Goal: Use online tool/utility: Utilize a website feature to perform a specific function

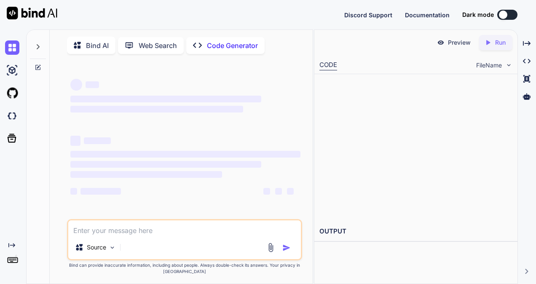
type textarea "x"
type textarea "Above mentioned all leaves were discussed in past as well , but I would like to…"
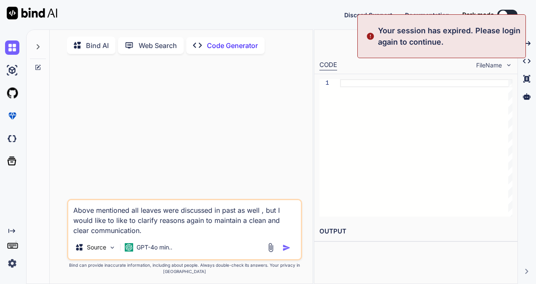
type textarea "x"
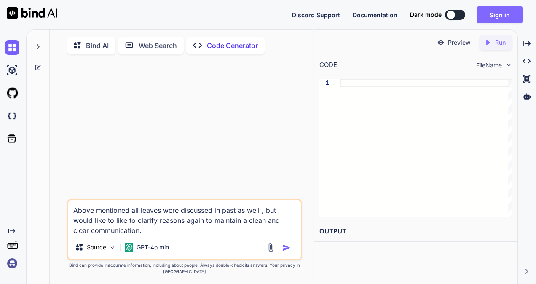
type textarea "Above mentioned all leaves were discussed in past as well , but I would like to…"
click at [511, 20] on button "Sign in" at bounding box center [499, 14] width 45 height 17
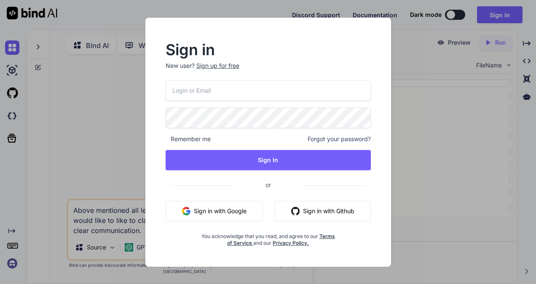
click at [249, 94] on input "email" at bounding box center [268, 90] width 205 height 21
paste input "[EMAIL_ADDRESS][DOMAIN_NAME]"
type input "[EMAIL_ADDRESS][DOMAIN_NAME]"
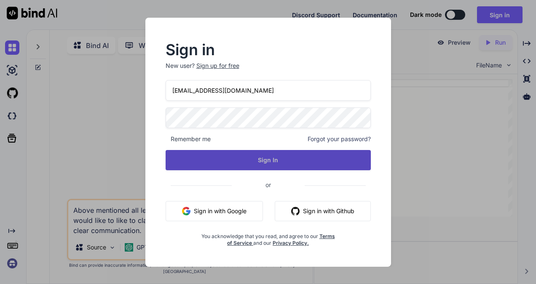
click at [240, 164] on button "Sign In" at bounding box center [268, 160] width 205 height 20
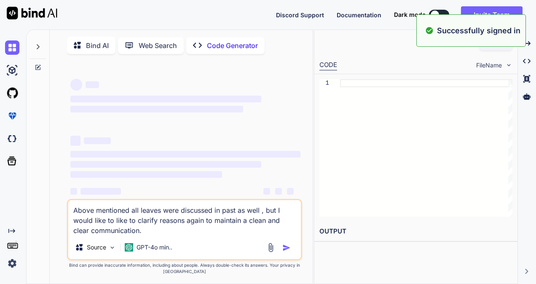
click at [170, 235] on textarea "Above mentioned all leaves were discussed in past as well , but I would like to…" at bounding box center [184, 217] width 233 height 35
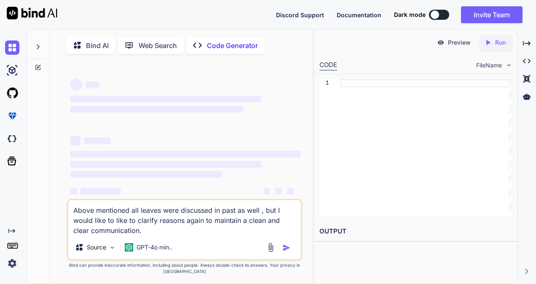
type textarea "x"
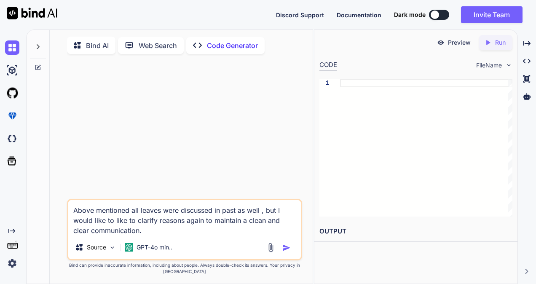
type textarea "Above mentioned all leaves were discussed in past as well , but I would like to…"
type textarea "x"
type textarea "Above mentioned all leaves were discussed in past as well , but I would like to…"
type textarea "x"
type textarea "Above mentioned all leaves were discussed in past as well , but I would like to…"
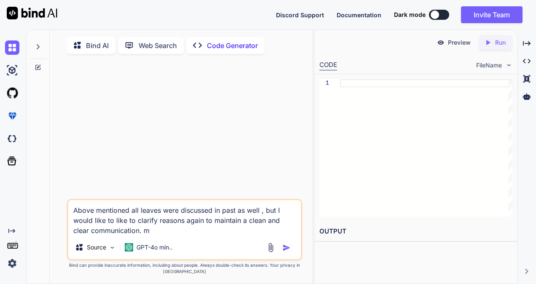
type textarea "x"
type textarea "Above mentioned all leaves were discussed in past as well , but I would like to…"
type textarea "x"
type textarea "Above mentioned all leaves were discussed in past as well , but I would like to…"
type textarea "x"
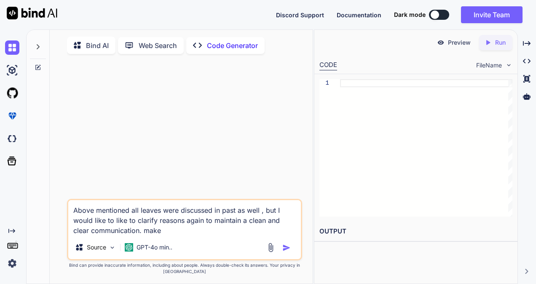
type textarea "Above mentioned all leaves were discussed in past as well , but I would like to…"
type textarea "x"
type textarea "Above mentioned all leaves were discussed in past as well , but I would like to…"
type textarea "x"
type textarea "Above mentioned all leaves were discussed in past as well , but I would like to…"
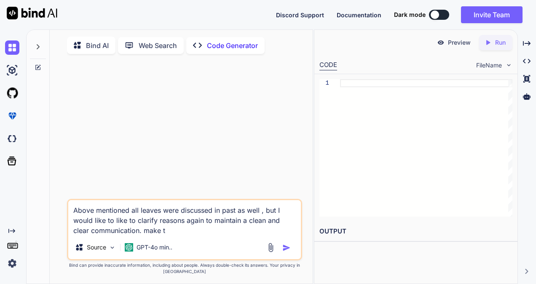
type textarea "x"
type textarea "Above mentioned all leaves were discussed in past as well , but I would like to…"
type textarea "x"
type textarea "Above mentioned all leaves were discussed in past as well , but I would like to…"
type textarea "x"
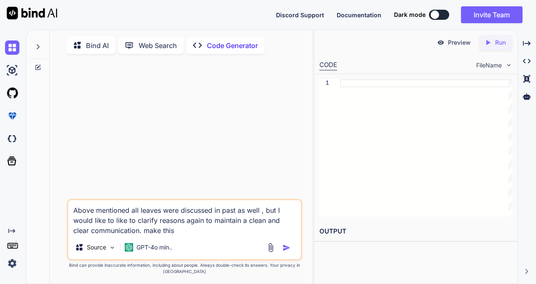
type textarea "Above mentioned all leaves were discussed in past as well , but I would like to…"
type textarea "x"
type textarea "Above mentioned all leaves were discussed in past as well , but I would like to…"
type textarea "x"
type textarea "Above mentioned all leaves were discussed in past as well , but I would like to…"
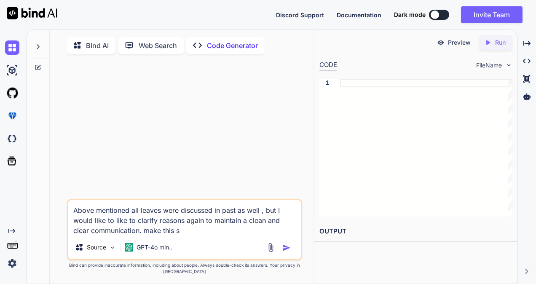
type textarea "x"
type textarea "Above mentioned all leaves were discussed in past as well , but I would like to…"
type textarea "x"
type textarea "Above mentioned all leaves were discussed in past as well , but I would like to…"
type textarea "x"
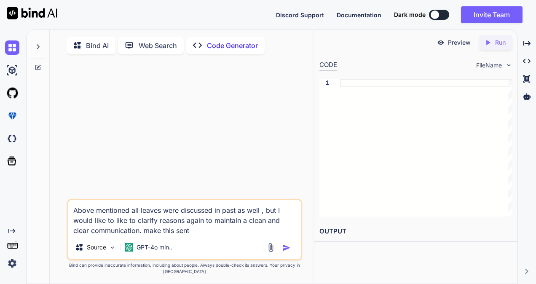
type textarea "Above mentioned all leaves were discussed in past as well , but I would like to…"
type textarea "x"
type textarea "Above mentioned all leaves were discussed in past as well , but I would like to…"
type textarea "x"
type textarea "Above mentioned all leaves were discussed in past as well , but I would like to…"
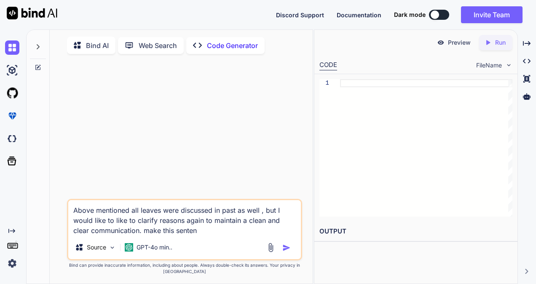
type textarea "x"
type textarea "Above mentioned all leaves were discussed in past as well , but I would like to…"
type textarea "x"
type textarea "Above mentioned all leaves were discussed in past as well , but I would like to…"
type textarea "x"
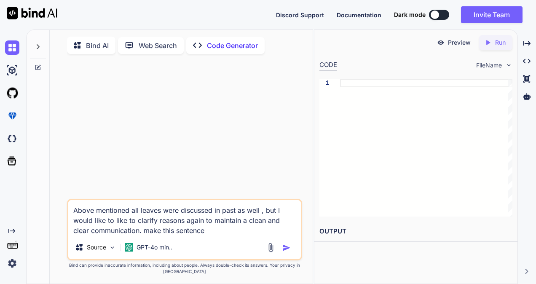
type textarea "Above mentioned all leaves were discussed in past as well , but I would like to…"
type textarea "x"
type textarea "Above mentioned all leaves were discussed in past as well , but I would like to…"
type textarea "x"
type textarea "Above mentioned all leaves were discussed in past as well , but I would like to…"
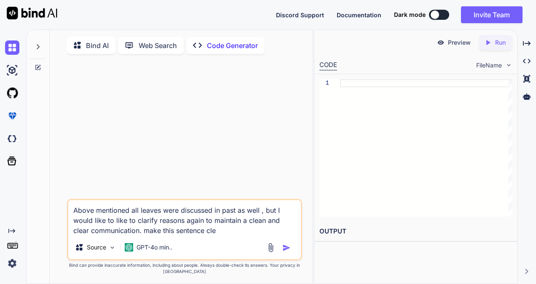
type textarea "x"
type textarea "Above mentioned all leaves were discussed in past as well , but I would like to…"
type textarea "x"
type textarea "Above mentioned all leaves were discussed in past as well , but I would like to…"
type textarea "x"
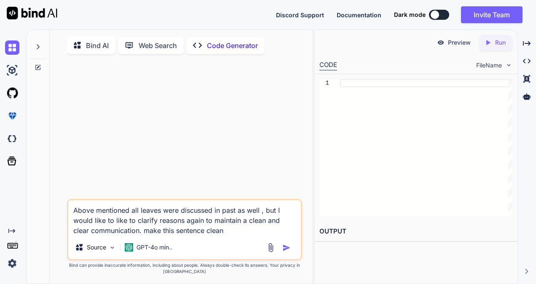
type textarea "Above mentioned all leaves were discussed in past as well , but I would like to…"
type textarea "x"
type textarea "Above mentioned all leaves were discussed in past as well , but I would like to…"
type textarea "x"
type textarea "Above mentioned all leaves were discussed in past as well , but I would like to…"
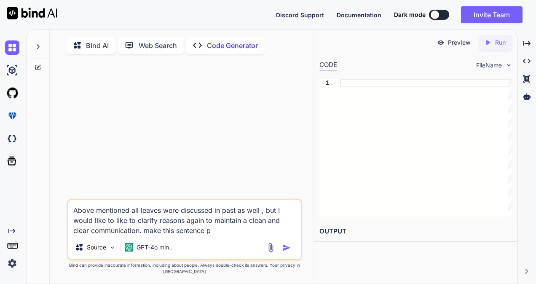
type textarea "x"
type textarea "Above mentioned all leaves were discussed in past as well , but I would like to…"
type textarea "x"
type textarea "Above mentioned all leaves were discussed in past as well , but I would like to…"
type textarea "x"
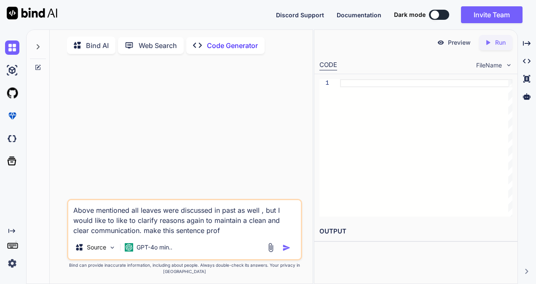
type textarea "Above mentioned all leaves were discussed in past as well , but I would like to…"
type textarea "x"
type textarea "Above mentioned all leaves were discussed in past as well , but I would like to…"
type textarea "x"
type textarea "Above mentioned all leaves were discussed in past as well , but I would like to…"
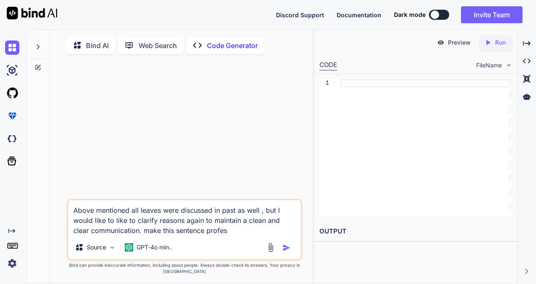
type textarea "x"
type textarea "Above mentioned all leaves were discussed in past as well , but I would like to…"
type textarea "x"
type textarea "Above mentioned all leaves were discussed in past as well , but I would like to…"
type textarea "x"
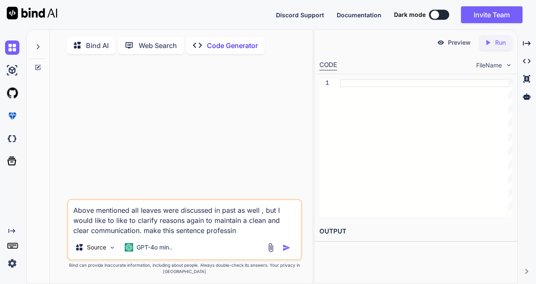
type textarea "Above mentioned all leaves were discussed in past as well , but I would like to…"
type textarea "x"
type textarea "Above mentioned all leaves were discussed in past as well , but I would like to…"
type textarea "x"
type textarea "Above mentioned all leaves were discussed in past as well , but I would like to…"
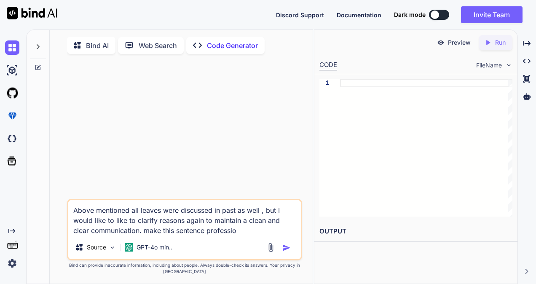
type textarea "x"
type textarea "Above mentioned all leaves were discussed in past as well , but I would like to…"
type textarea "x"
type textarea "Above mentioned all leaves were discussed in past as well , but I would like to…"
type textarea "x"
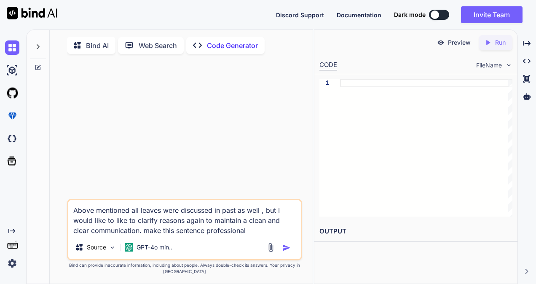
type textarea "Above mentioned all leaves were discussed in past as well , but I would like to…"
type textarea "x"
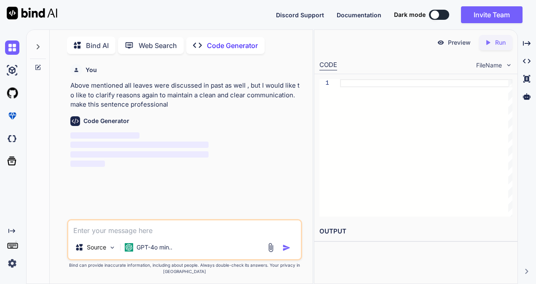
scroll to position [3, 0]
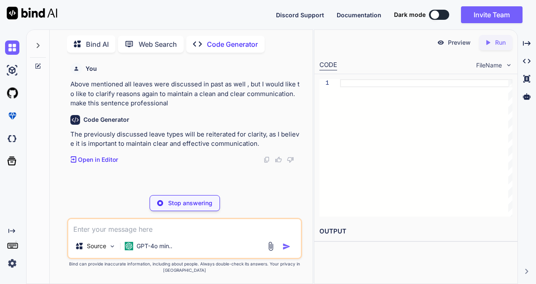
type textarea "x"
click at [132, 226] on textarea at bounding box center [184, 226] width 233 height 15
type textarea "a"
type textarea "x"
type textarea "an"
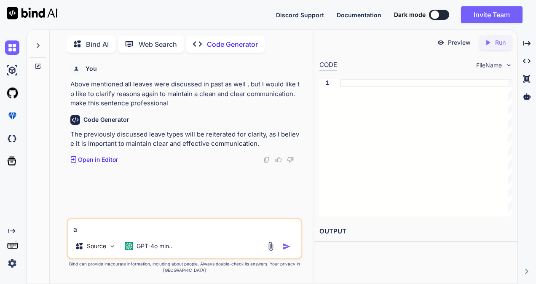
type textarea "x"
type textarea "and"
type textarea "x"
type textarea "and"
type textarea "x"
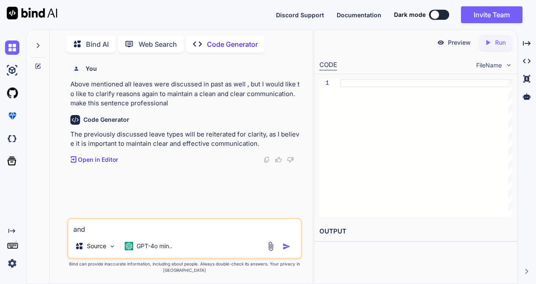
type textarea "and s"
type textarea "x"
type textarea "and si"
type textarea "x"
type textarea "and sim"
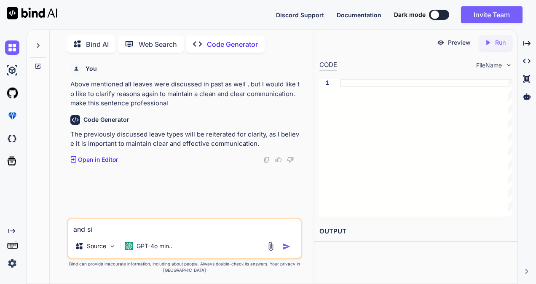
type textarea "x"
type textarea "and simp"
type textarea "x"
type textarea "and simpl"
type textarea "x"
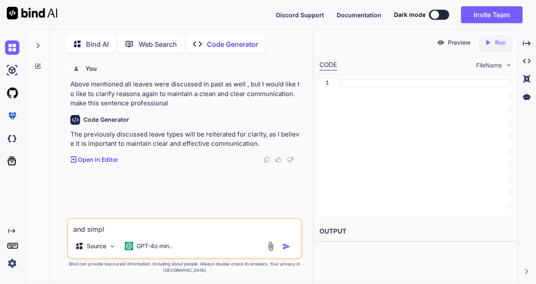
type textarea "and simple"
type textarea "x"
type textarea "and simple"
type textarea "x"
type textarea "and simple e"
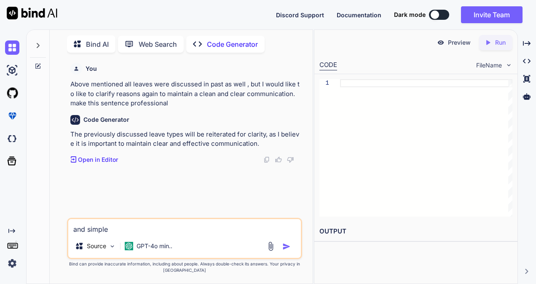
type textarea "x"
type textarea "and simple en"
type textarea "x"
type textarea "and simple eng"
type textarea "x"
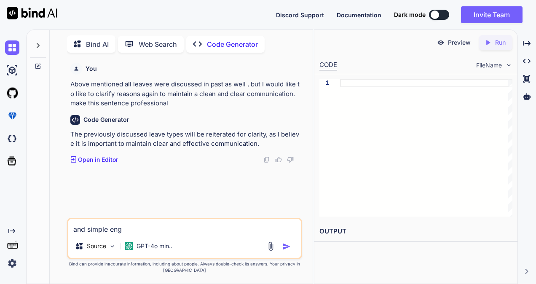
type textarea "and simple engl"
type textarea "x"
type textarea "and simple engli"
type textarea "x"
type textarea "and simple englis"
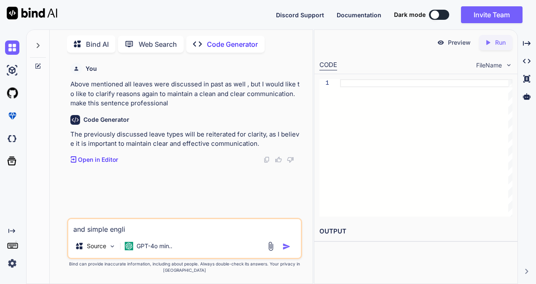
type textarea "x"
type textarea "and simple english"
type textarea "x"
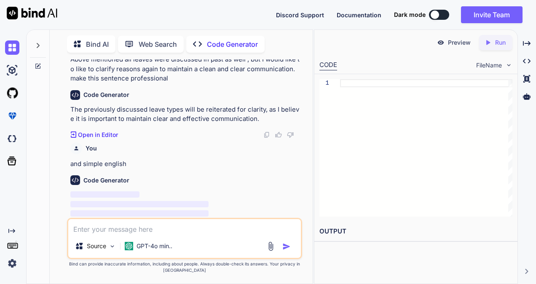
scroll to position [35, 0]
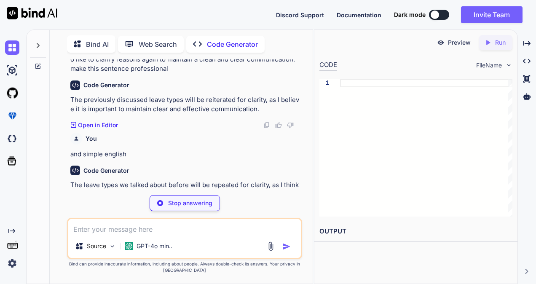
type textarea "x"
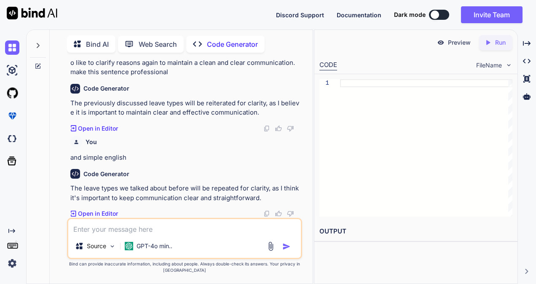
scroll to position [31, 0]
click at [138, 232] on textarea at bounding box center [184, 226] width 233 height 15
type textarea "p"
type textarea "x"
type textarea "pr"
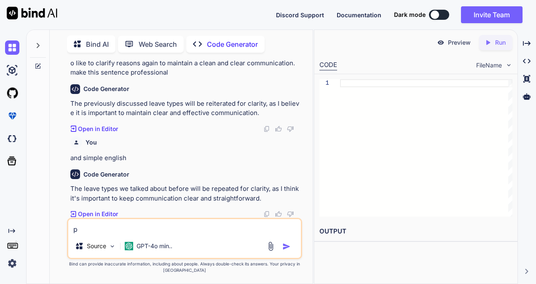
type textarea "x"
type textarea "pro"
type textarea "x"
type textarea "prof"
type textarea "x"
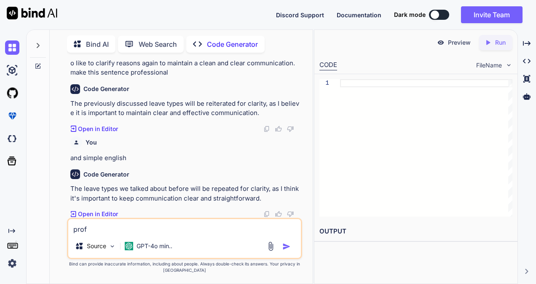
type textarea "profe"
type textarea "x"
type textarea "profes"
type textarea "x"
type textarea "profess"
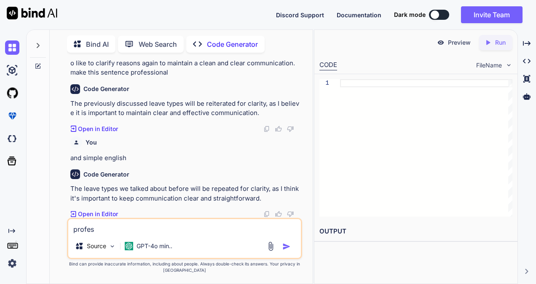
type textarea "x"
type textarea "professi"
type textarea "x"
type textarea "professio"
type textarea "x"
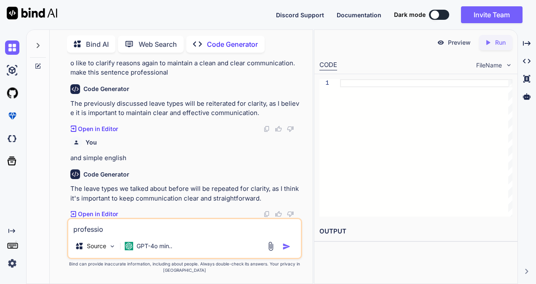
type textarea "profession"
type textarea "x"
type textarea "professiona"
type textarea "x"
type textarea "professional"
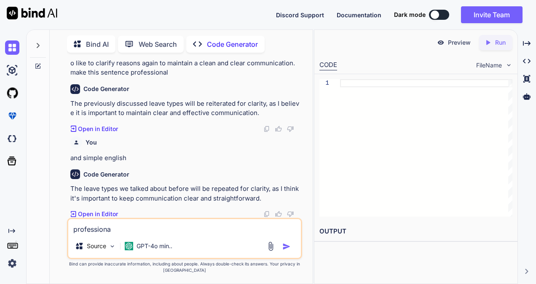
type textarea "x"
type textarea "professional"
type textarea "x"
type textarea "professional k"
type textarea "x"
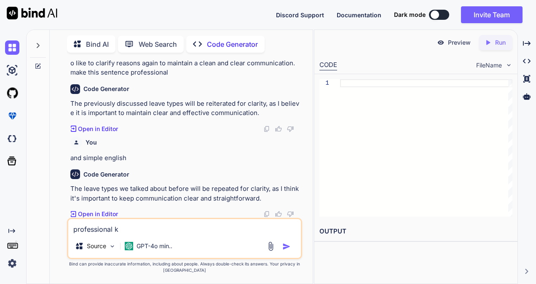
type textarea "professional ki"
type textarea "x"
type textarea "professional kin"
type textarea "x"
type textarea "professional kind"
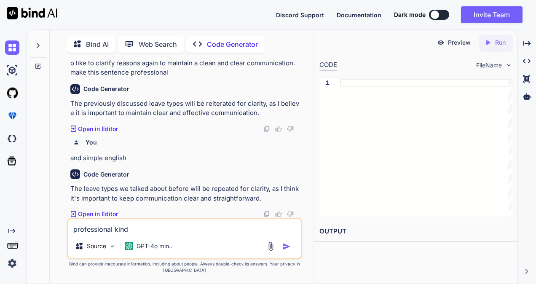
type textarea "x"
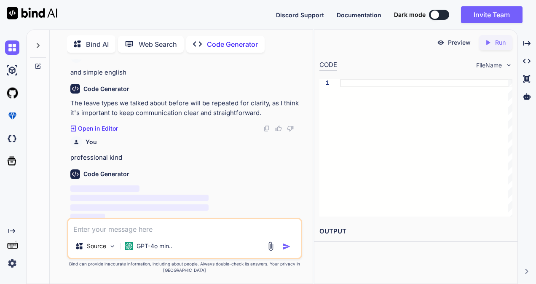
scroll to position [120, 0]
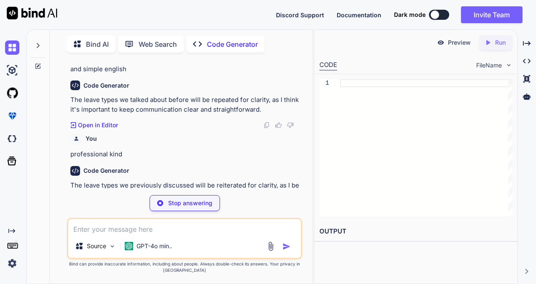
type textarea "x"
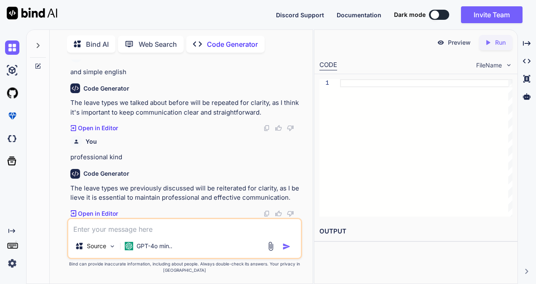
scroll to position [116, 0]
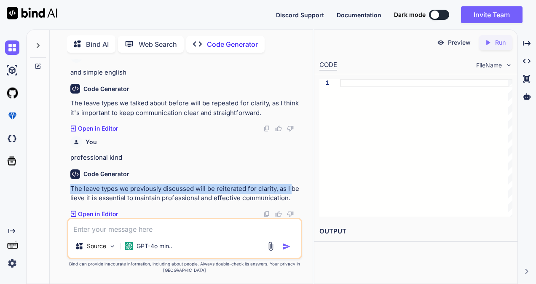
drag, startPoint x: 71, startPoint y: 189, endPoint x: 290, endPoint y: 193, distance: 219.1
click at [290, 193] on p "The leave types we previously discussed will be reiterated for clarity, as I be…" at bounding box center [185, 193] width 230 height 19
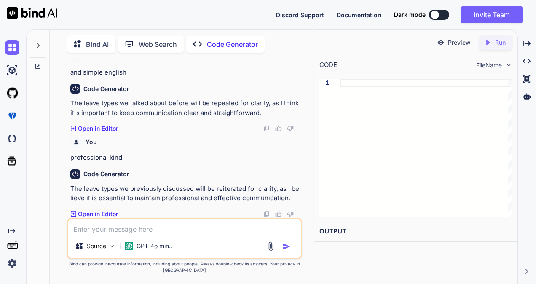
click at [290, 197] on p "The leave types we previously discussed will be reiterated for clarity, as I be…" at bounding box center [185, 193] width 230 height 19
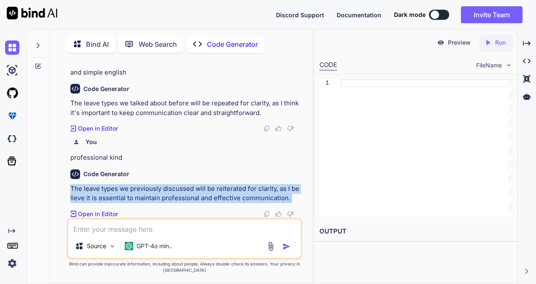
drag, startPoint x: 290, startPoint y: 197, endPoint x: 73, endPoint y: 191, distance: 216.6
click at [73, 191] on p "The leave types we previously discussed will be reiterated for clarity, as I be…" at bounding box center [185, 193] width 230 height 19
copy div "The leave types we previously discussed will be reiterated for clarity, as I be…"
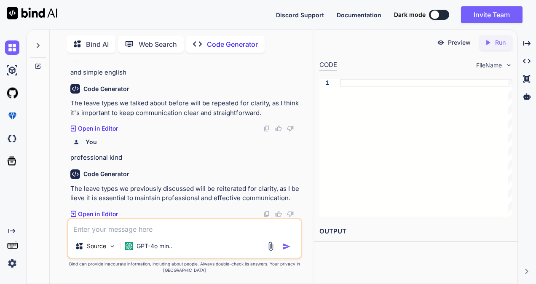
click at [167, 230] on textarea at bounding box center [184, 226] width 233 height 15
paste textarea "As I have mentioned the reason and I have applied leaves and work from home exc…"
type textarea "As I have mentioned the reason and I have applied leaves and work from home exc…"
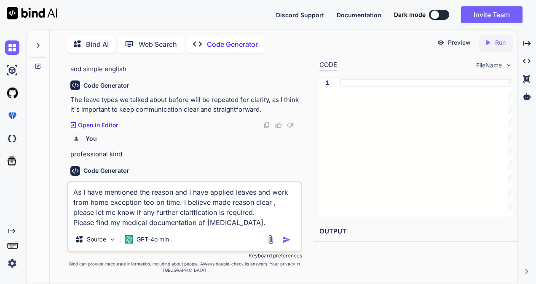
type textarea "x"
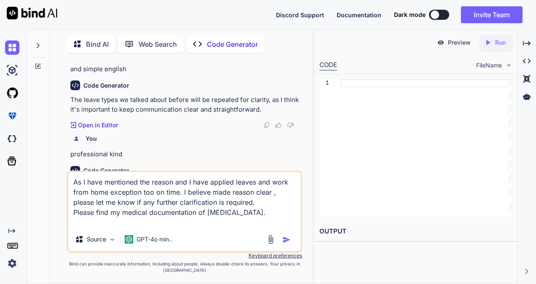
type textarea "As I have mentioned the reason and I have applied leaves and work from home exc…"
type textarea "x"
type textarea "As I have mentioned the reason and I have applied leaves and work from home exc…"
type textarea "x"
type textarea "As I have mentioned the reason and I have applied leaves and work from home exc…"
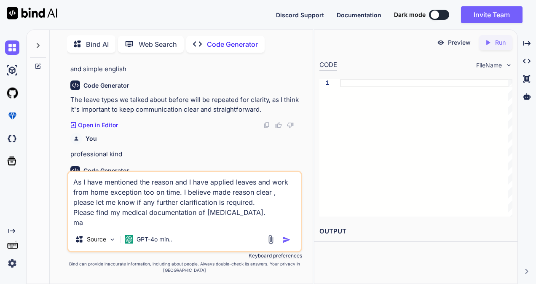
type textarea "x"
type textarea "As I have mentioned the reason and I have applied leaves and work from home exc…"
type textarea "x"
type textarea "As I have mentioned the reason and I have applied leaves and work from home exc…"
type textarea "x"
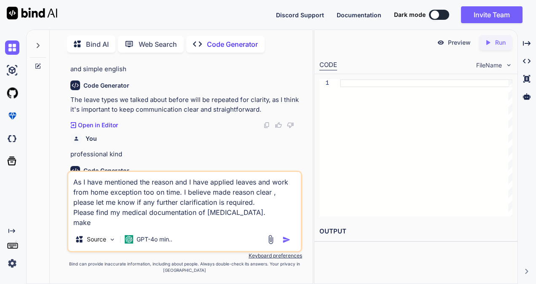
type textarea "As I have mentioned the reason and I have applied leaves and work from home exc…"
type textarea "x"
type textarea "As I have mentioned the reason and I have applied leaves and work from home exc…"
type textarea "x"
type textarea "As I have mentioned the reason and I have applied leaves and work from home exc…"
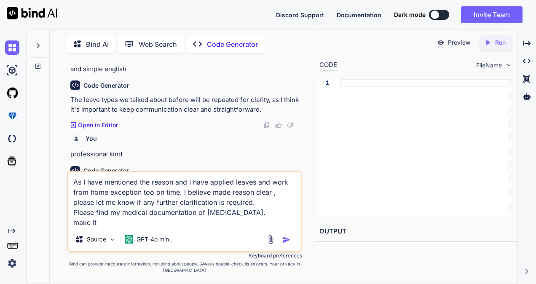
type textarea "x"
type textarea "As I have mentioned the reason and I have applied leaves and work from home exc…"
type textarea "x"
type textarea "As I have mentioned the reason and I have applied leaves and work from home exc…"
type textarea "x"
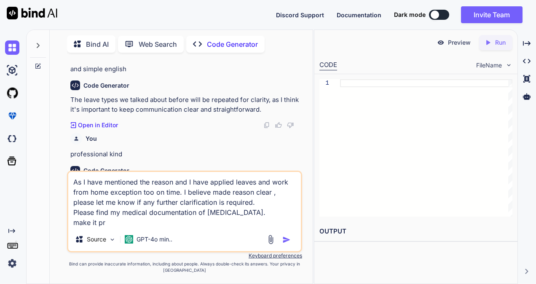
type textarea "As I have mentioned the reason and I have applied leaves and work from home exc…"
type textarea "x"
type textarea "As I have mentioned the reason and I have applied leaves and work from home exc…"
type textarea "x"
type textarea "As I have mentioned the reason and I have applied leaves and work from home exc…"
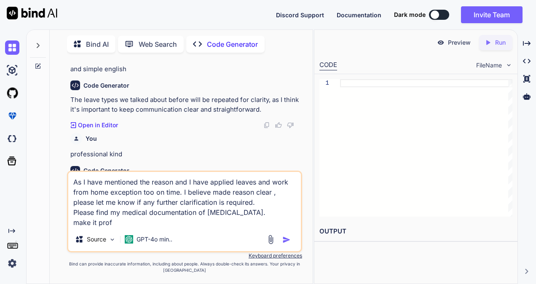
type textarea "x"
type textarea "As I have mentioned the reason and I have applied leaves and work from home exc…"
type textarea "x"
type textarea "As I have mentioned the reason and I have applied leaves and work from home exc…"
type textarea "x"
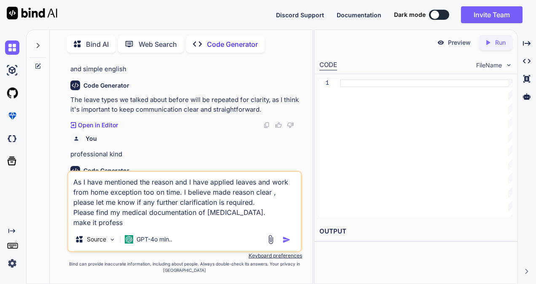
type textarea "As I have mentioned the reason and I have applied leaves and work from home exc…"
type textarea "x"
type textarea "As I have mentioned the reason and I have applied leaves and work from home exc…"
type textarea "x"
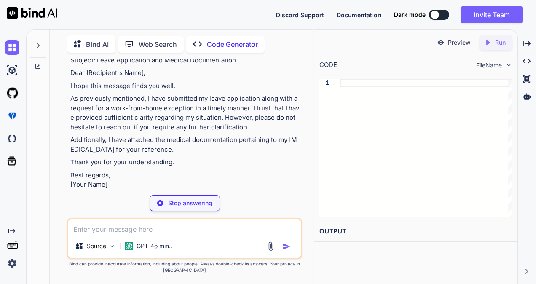
scroll to position [360, 0]
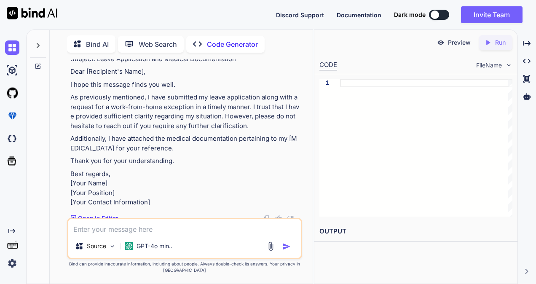
click at [197, 219] on textarea at bounding box center [184, 226] width 233 height 15
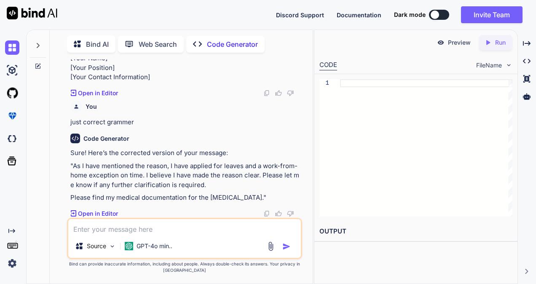
scroll to position [513, 0]
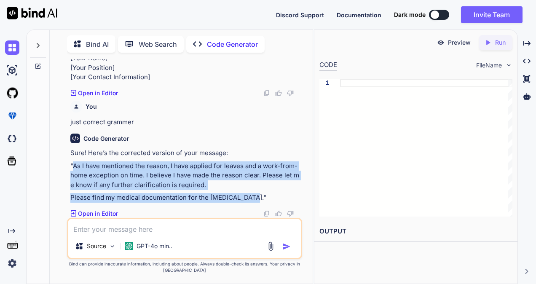
drag, startPoint x: 72, startPoint y: 166, endPoint x: 248, endPoint y: 196, distance: 177.9
click at [248, 196] on div "Sure! Here’s the corrected version of your message: "As I have mentioned the re…" at bounding box center [185, 175] width 230 height 54
copy div "As I have mentioned the reason, I have applied for leaves and a work-from-home …"
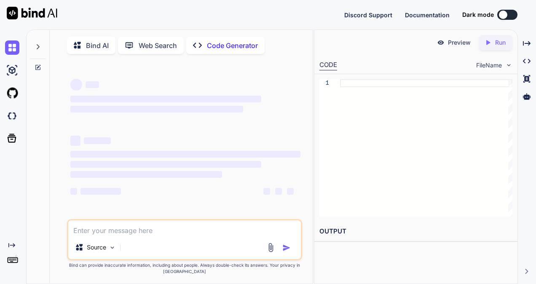
click at [169, 231] on textarea at bounding box center [184, 227] width 233 height 15
type textarea "During Night shift transportation,due to rush at Thane Station I got injured my…"
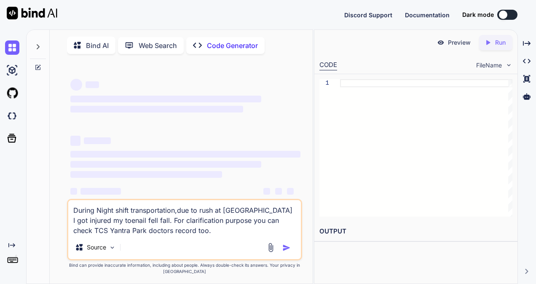
type textarea "x"
type textarea "During Night shift transportation,due to rush at Thane Station I got injured my…"
type textarea "x"
type textarea "During Night shift transportation,due to rush at Thane Station I got injured my…"
type textarea "x"
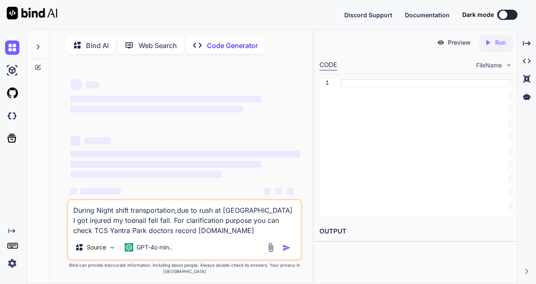
type textarea "During Night shift transportation,due to rush at Thane Station I got injured my…"
type textarea "x"
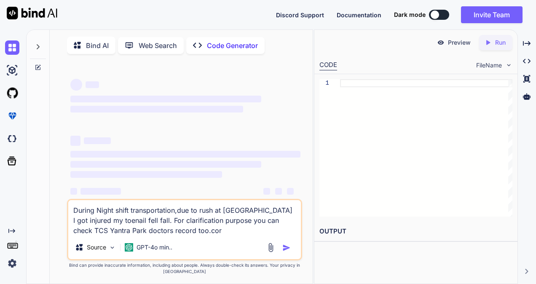
type textarea "During Night shift transportation,due to rush at Thane Station I got injured my…"
type textarea "x"
type textarea "During Night shift transportation,due to rush at Thane Station I got injured my…"
type textarea "x"
type textarea "During Night shift transportation,due to rush at Thane Station I got injured my…"
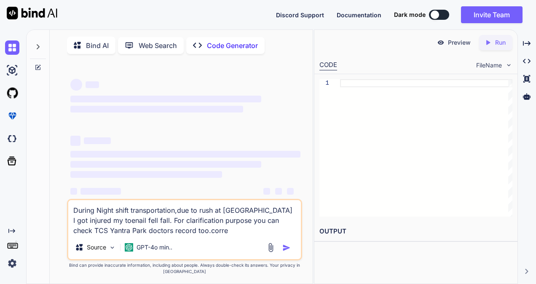
type textarea "x"
type textarea "During Night shift transportation,due to rush at Thane Station I got injured my…"
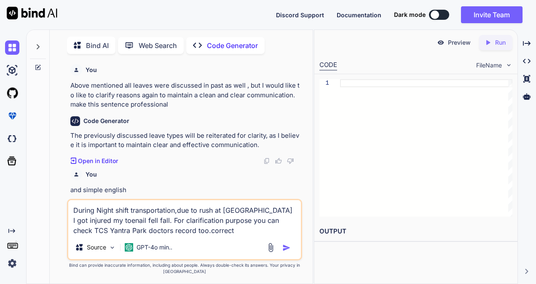
type textarea "x"
type textarea "During Night shift transportation,due to rush at Thane Station I got injured my…"
type textarea "x"
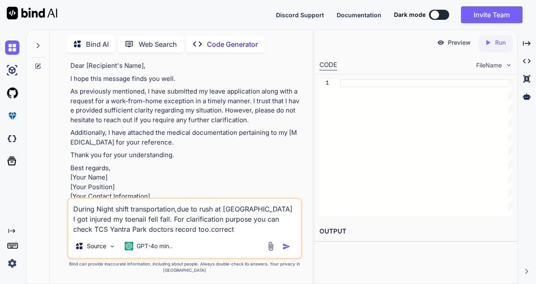
type textarea "During Night shift transportation,due to rush at Thane Station I got injured my…"
type textarea "x"
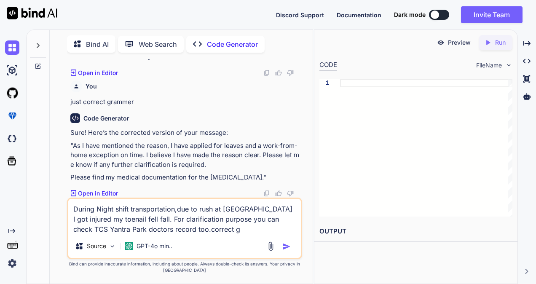
type textarea "During Night shift transportation,due to rush at Thane Station I got injured my…"
type textarea "x"
type textarea "During Night shift transportation,due to rush at Thane Station I got injured my…"
type textarea "x"
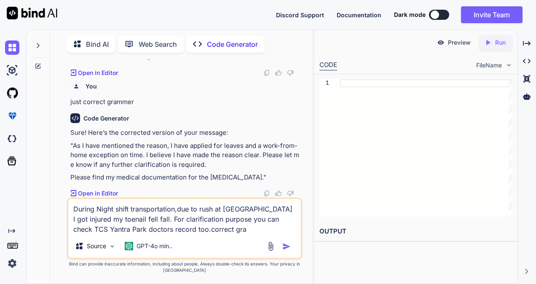
type textarea "During Night shift transportation,due to rush at Thane Station I got injured my…"
type textarea "x"
type textarea "During Night shift transportation,due to rush at Thane Station I got injured my…"
type textarea "x"
type textarea "During Night shift transportation,due to rush at Thane Station I got injured my…"
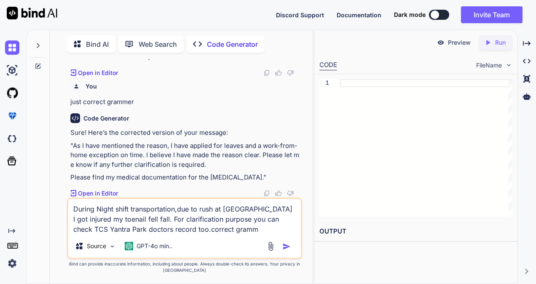
type textarea "x"
type textarea "During Night shift transportation,due to rush at Thane Station I got injured my…"
type textarea "x"
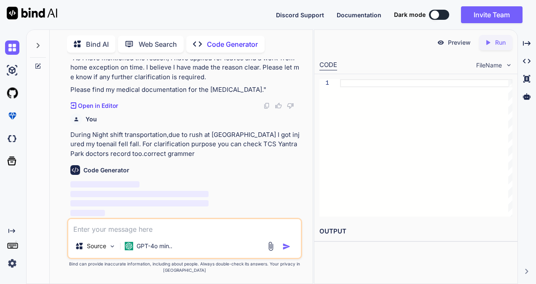
scroll to position [621, 0]
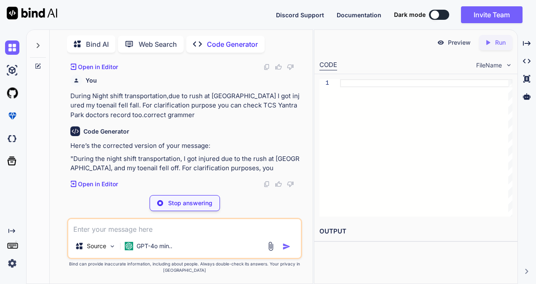
type textarea "x"
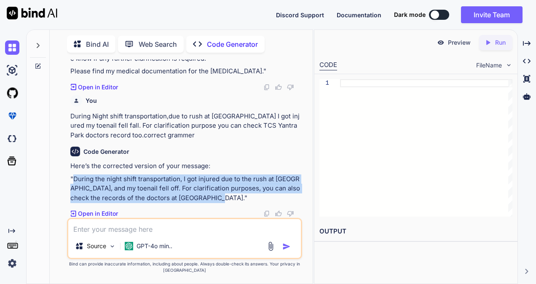
drag, startPoint x: 73, startPoint y: 179, endPoint x: 206, endPoint y: 197, distance: 133.4
click at [206, 197] on p ""During the night shift transportation, I got injured due to the rush at Thane …" at bounding box center [185, 188] width 230 height 29
copy p "During the night shift transportation, I got injured due to the rush at Thane S…"
